Goal: Communication & Community: Ask a question

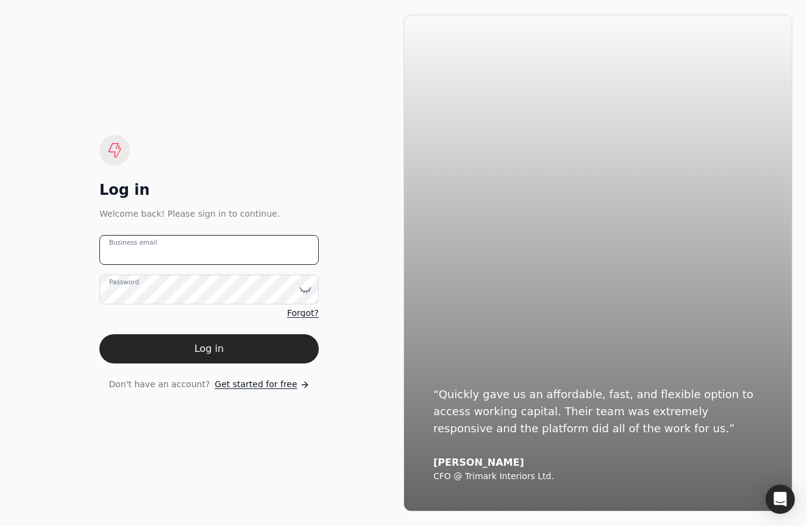
type email "[EMAIL_ADDRESS][DOMAIN_NAME]"
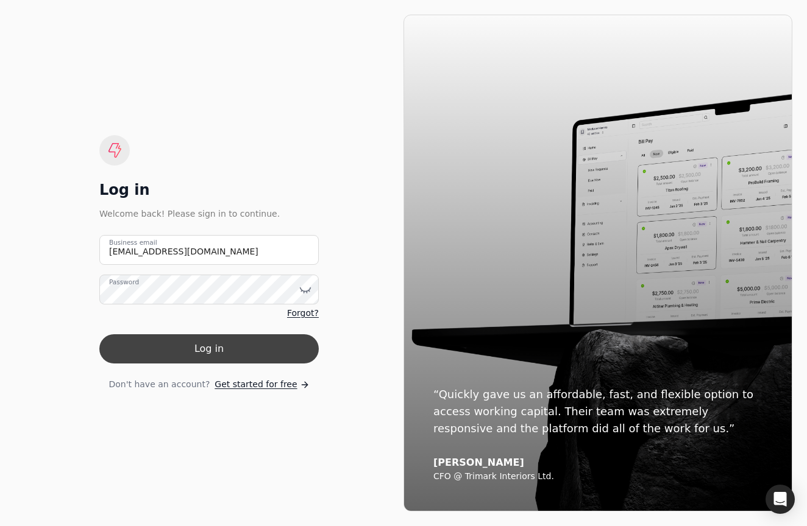
click at [228, 351] on button "Log in" at bounding box center [208, 349] width 219 height 29
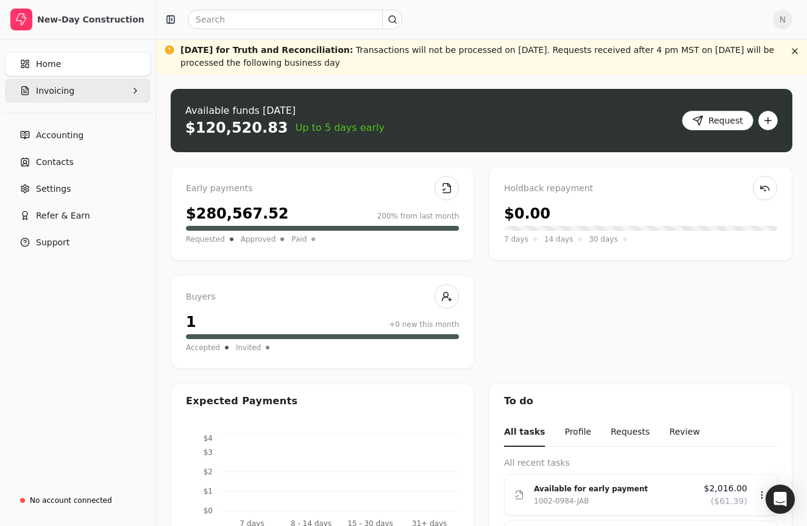
click at [78, 90] on button "Invoicing" at bounding box center [78, 91] width 146 height 24
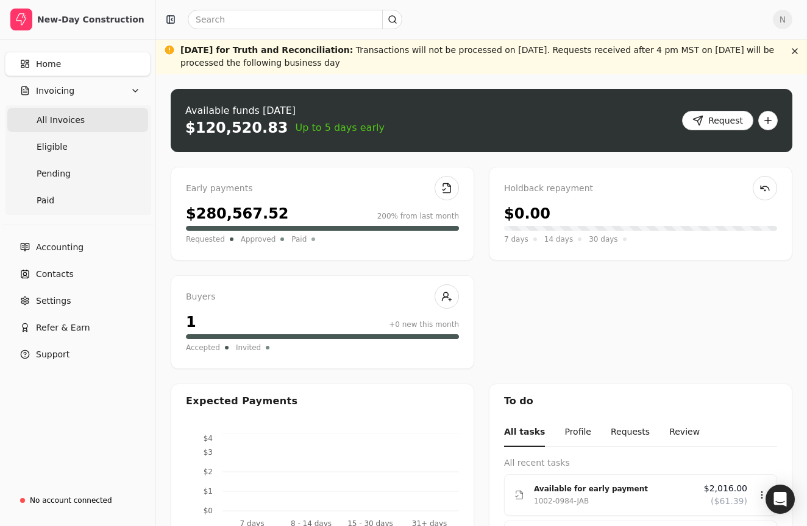
click at [69, 127] on Invoices "All Invoices" at bounding box center [77, 120] width 141 height 24
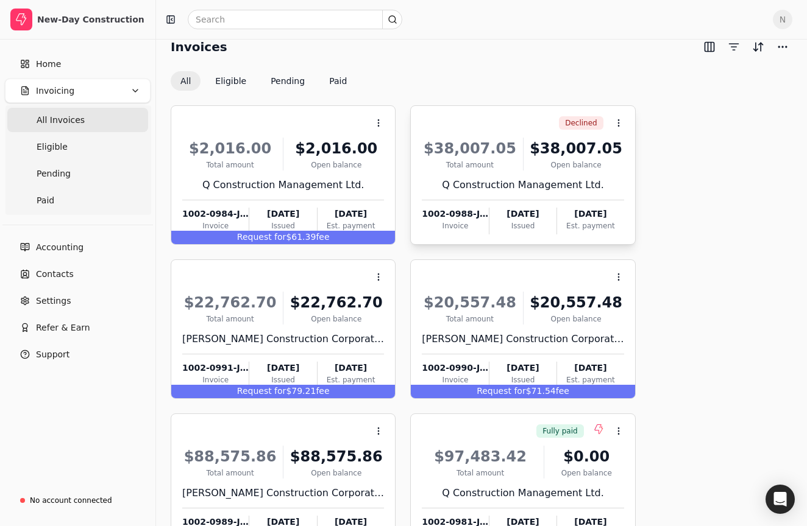
scroll to position [65, 0]
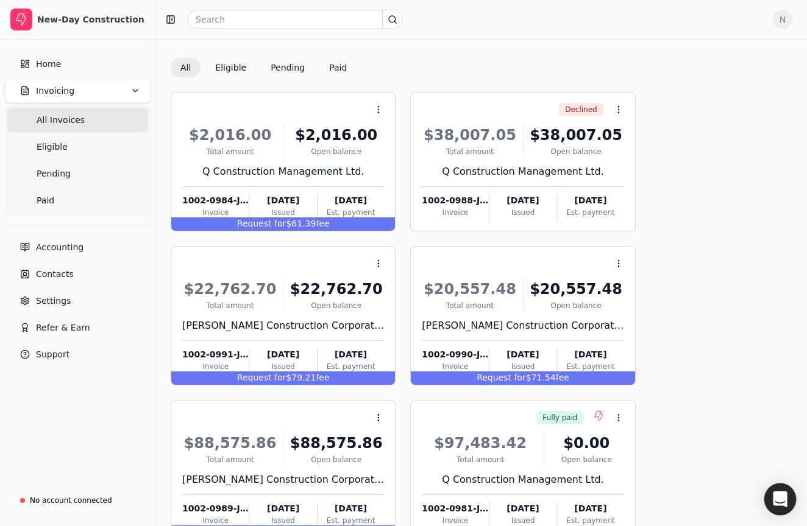
click at [775, 495] on icon "Open Intercom Messenger" at bounding box center [780, 500] width 14 height 16
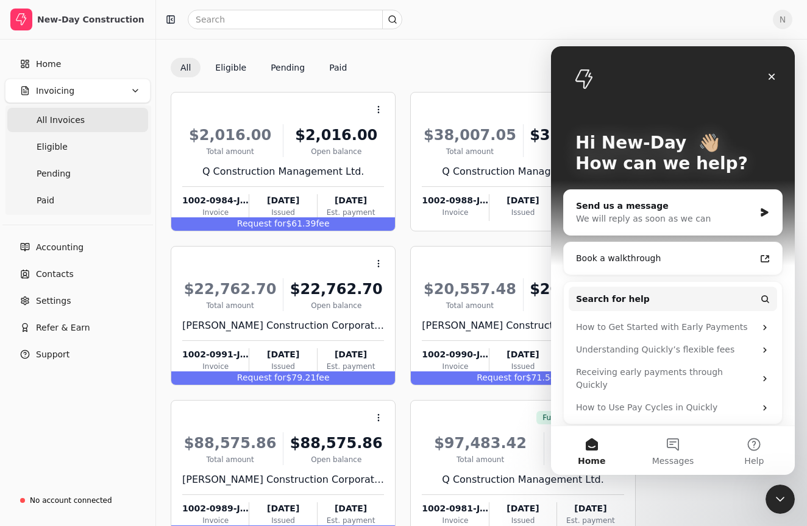
scroll to position [0, 0]
click at [698, 207] on div "Send us a message" at bounding box center [665, 206] width 179 height 13
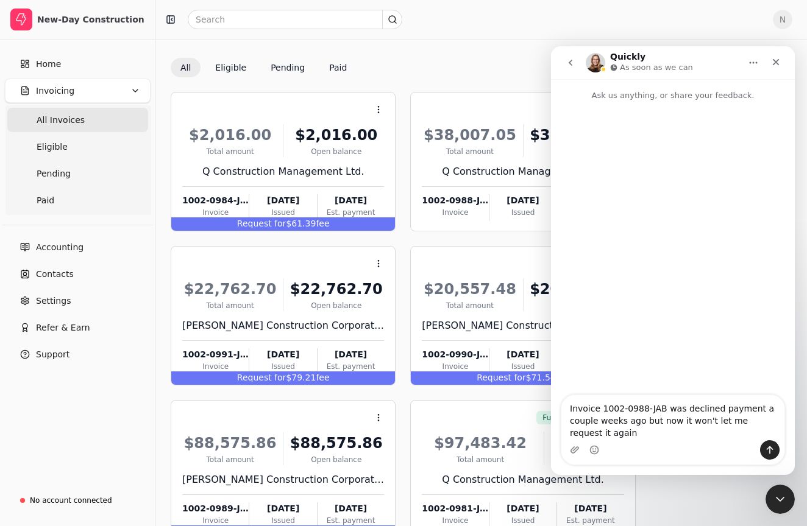
type textarea "Invoice 1002-0988-JAB was declined payment a couple weeks ago but now it won't …"
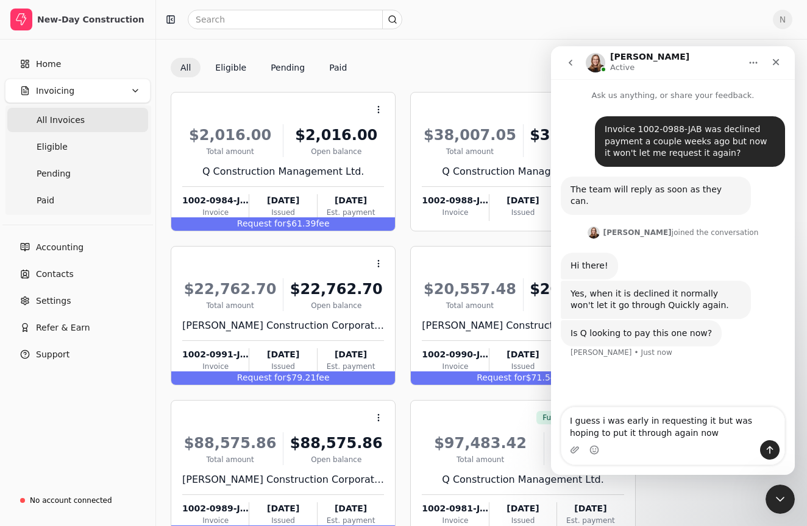
type textarea "I guess i was early in requesting it but was hoping to put it through again now."
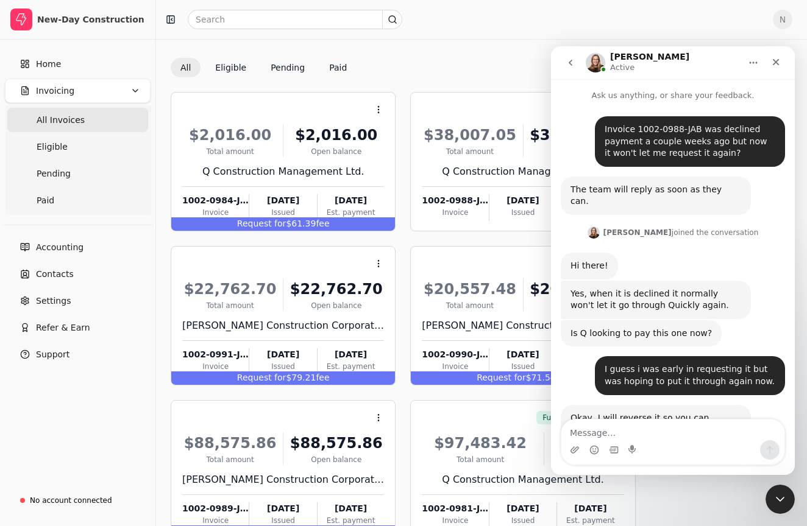
scroll to position [33, 0]
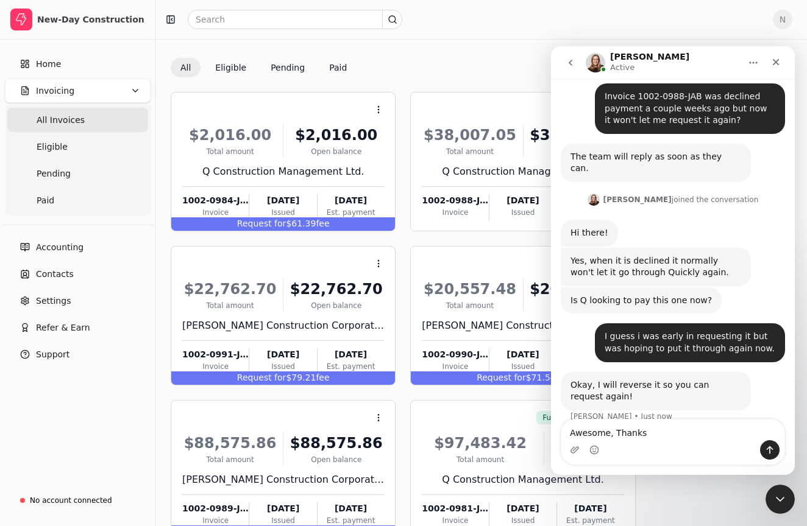
type textarea "Awesome, Thanks!"
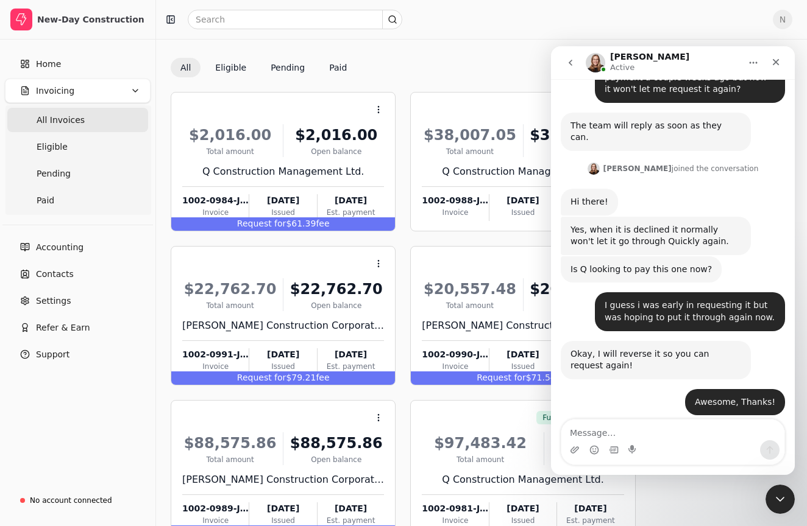
scroll to position [128, 0]
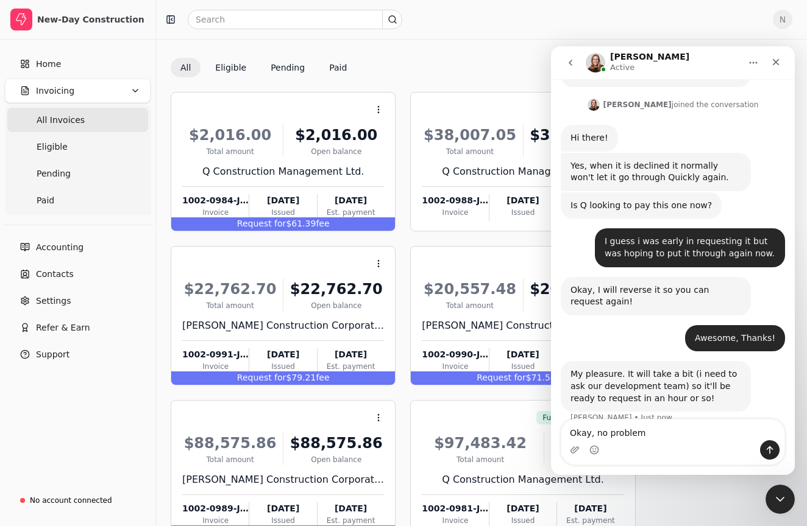
type textarea "Okay, no problem"
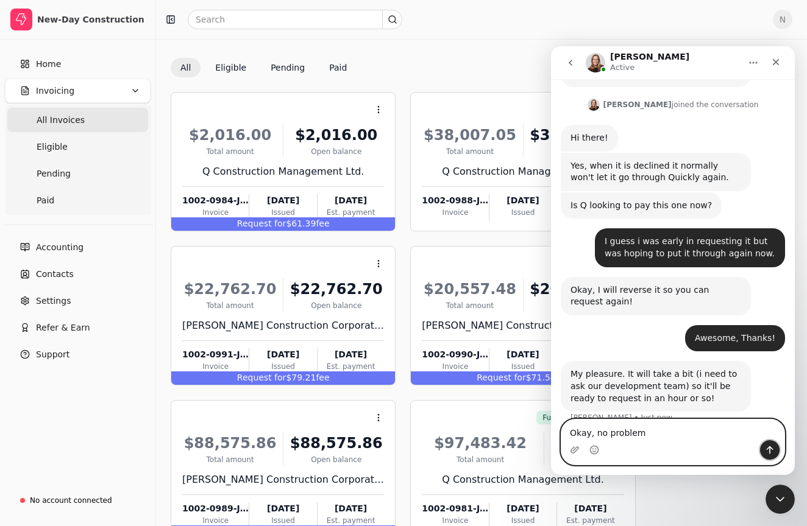
click at [762, 445] on button "Send a message…" at bounding box center [769, 450] width 19 height 19
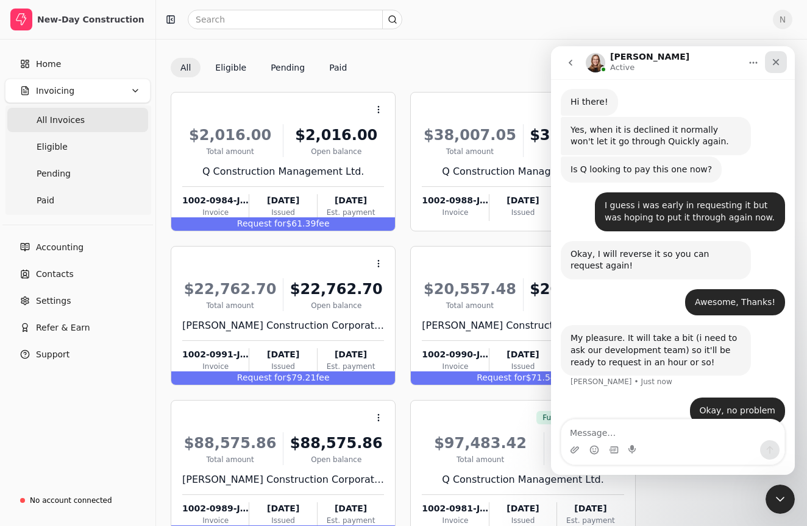
click at [782, 62] on div "Close" at bounding box center [776, 62] width 22 height 22
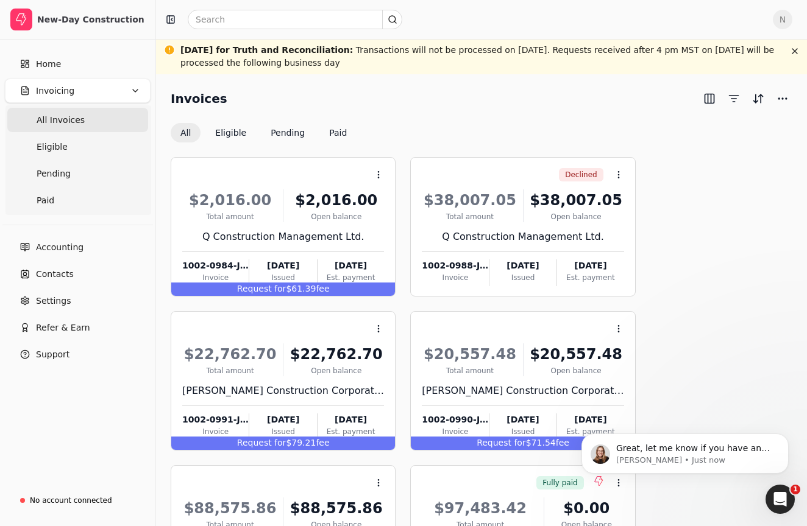
scroll to position [0, 0]
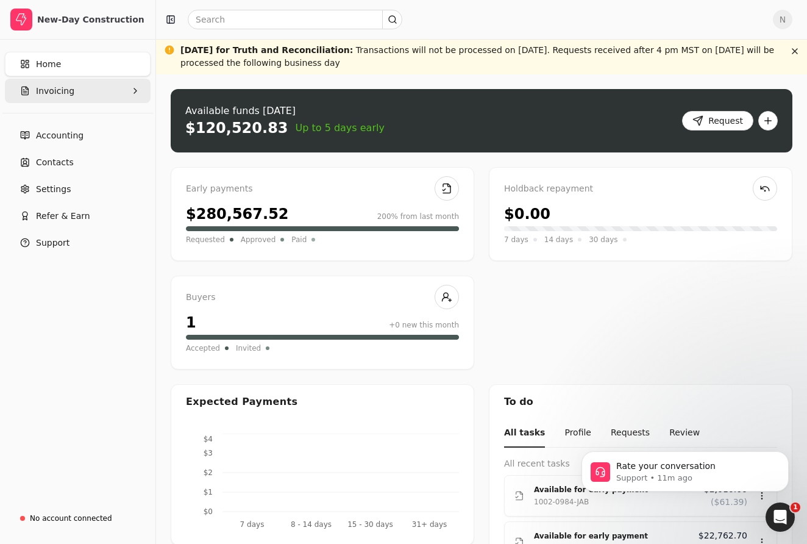
click at [104, 99] on button "Invoicing" at bounding box center [78, 91] width 146 height 24
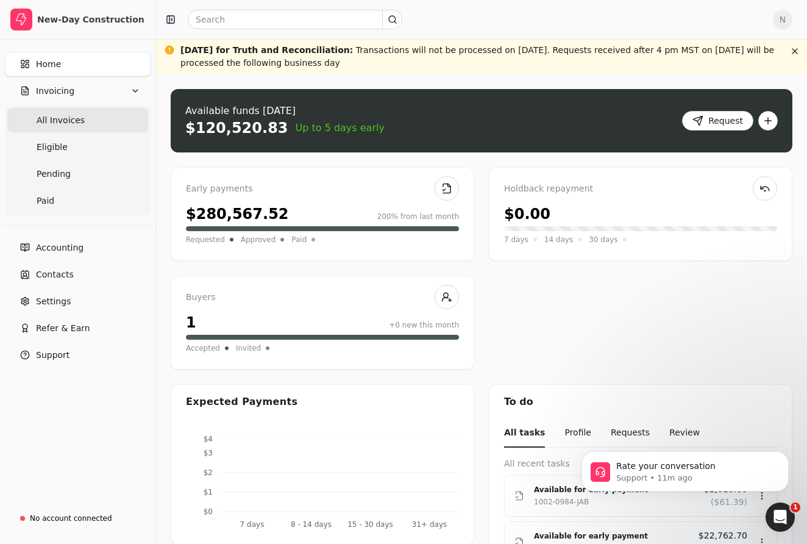
click at [99, 124] on Invoices "All Invoices" at bounding box center [77, 120] width 141 height 24
